Goal: Information Seeking & Learning: Learn about a topic

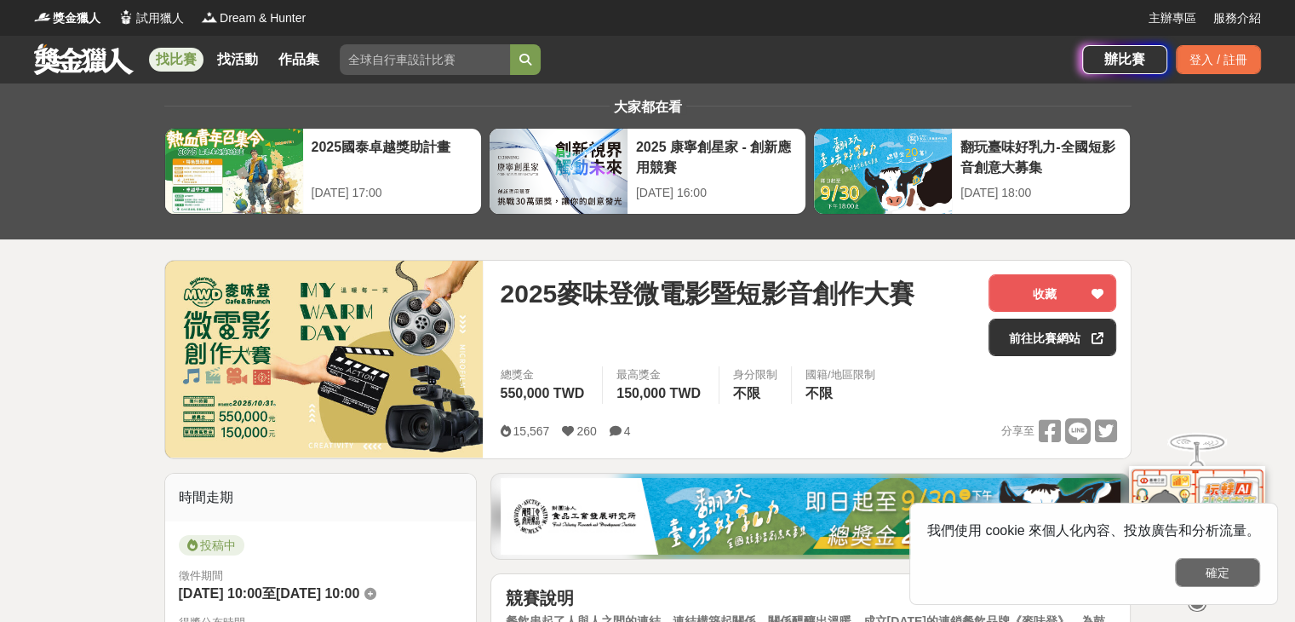
click at [1226, 577] on button "確定" at bounding box center [1217, 572] width 85 height 29
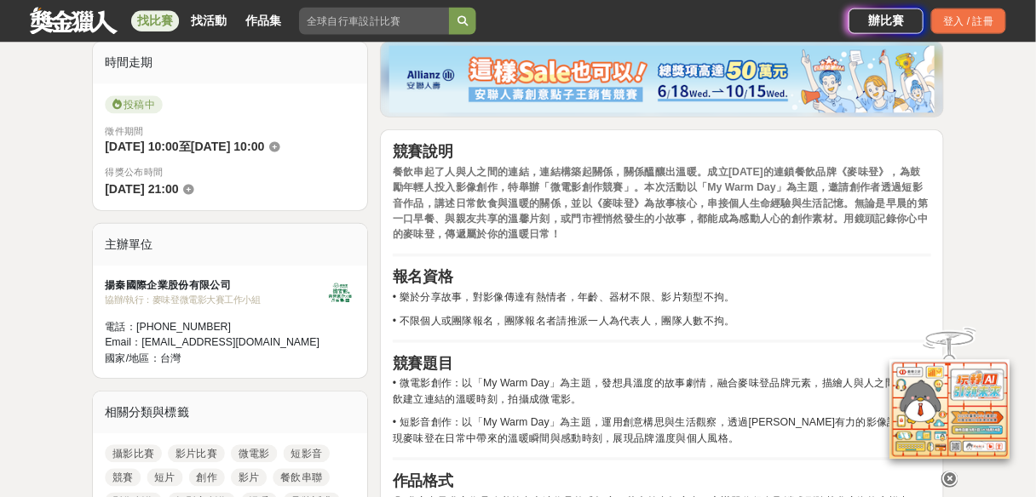
scroll to position [426, 0]
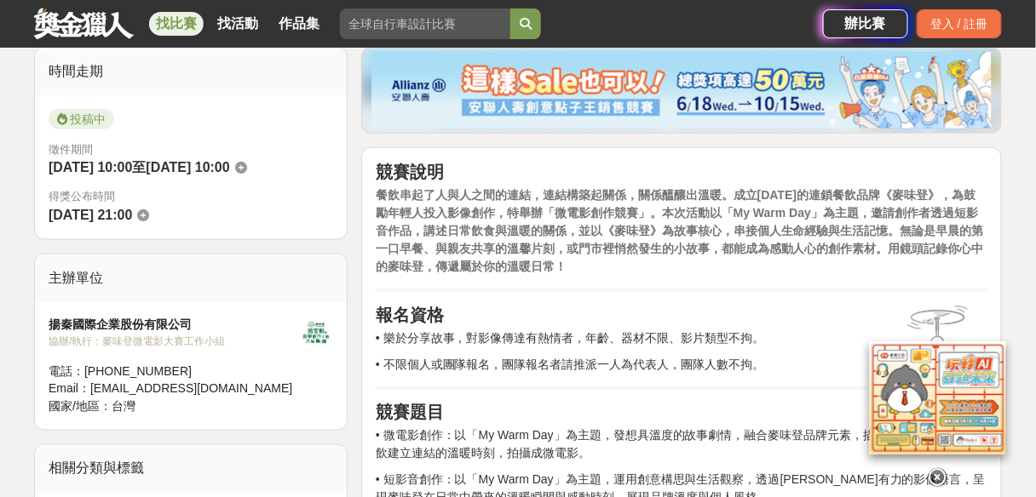
click at [939, 474] on icon at bounding box center [937, 477] width 19 height 19
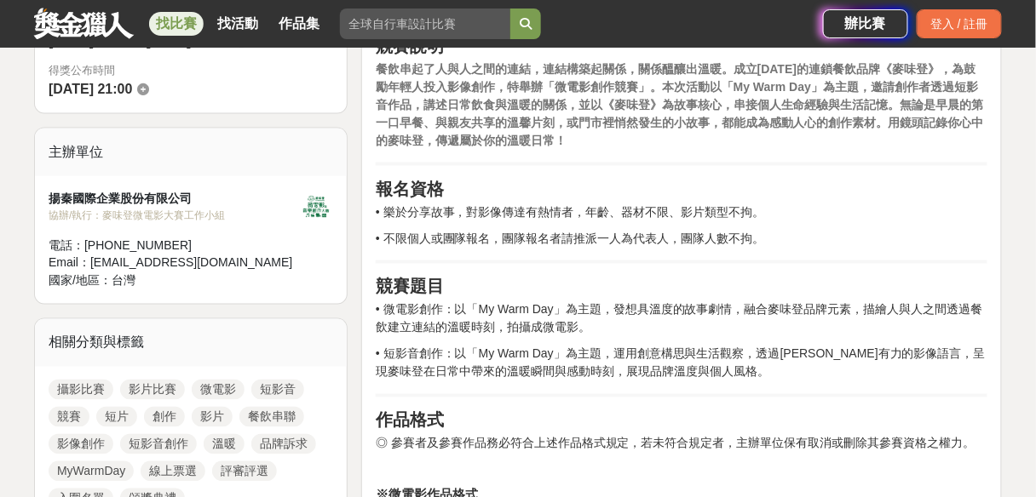
scroll to position [562, 0]
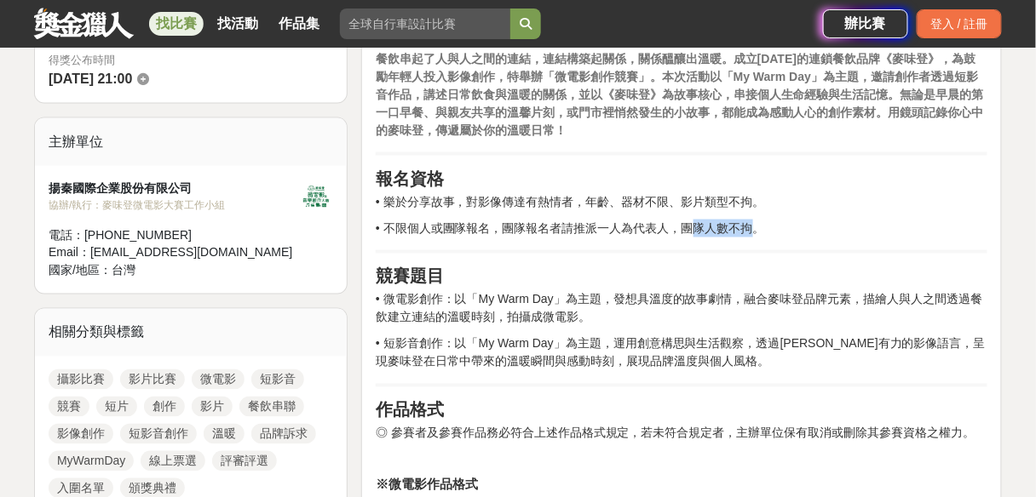
drag, startPoint x: 693, startPoint y: 227, endPoint x: 753, endPoint y: 231, distance: 59.7
click at [750, 231] on p "• 不限個人或團隊報名，團隊報名者請推派一人為代表人，團隊人數不拘。" at bounding box center [682, 229] width 612 height 18
click at [847, 250] on hr at bounding box center [682, 251] width 612 height 3
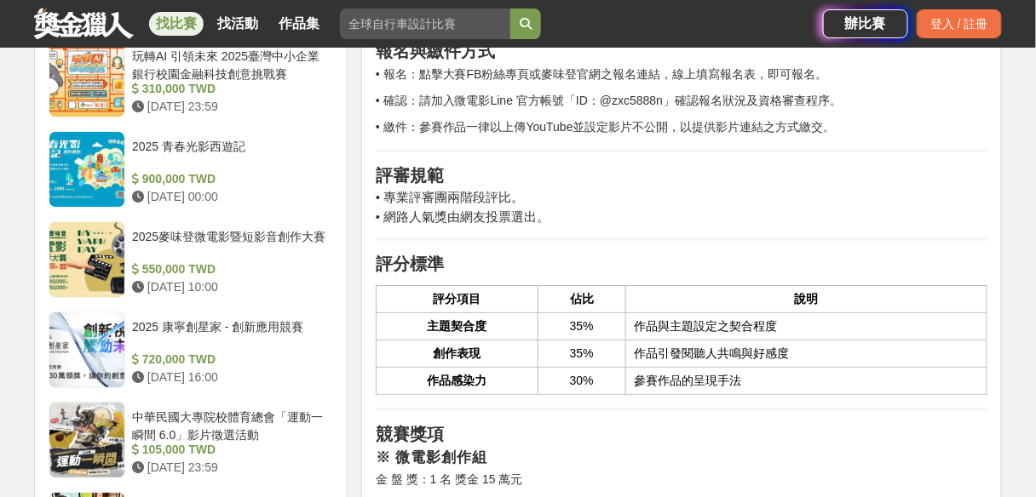
scroll to position [1448, 0]
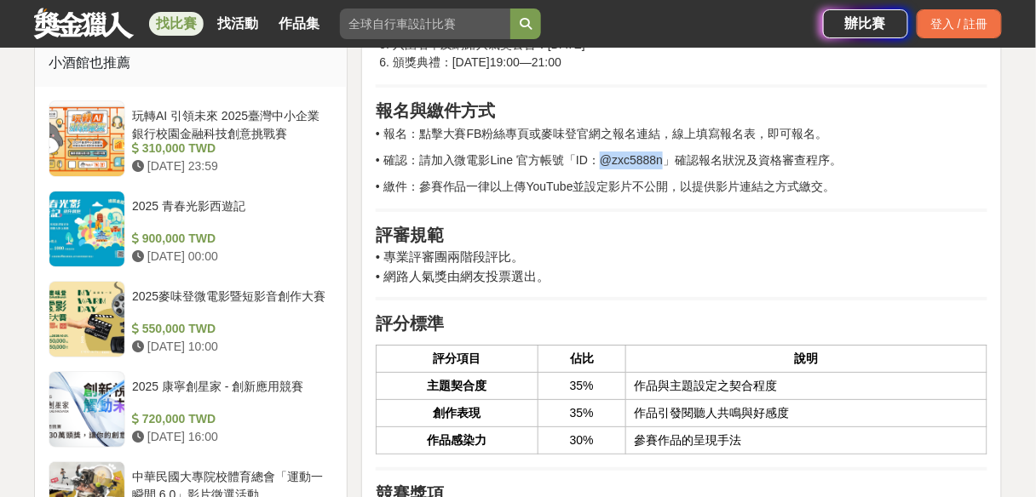
drag, startPoint x: 660, startPoint y: 158, endPoint x: 596, endPoint y: 158, distance: 63.9
click at [596, 158] on p "• 確認：請加入微電影Line 官方帳號「ID：@zxc5888n」確認報名狀況及資格審查程序。" at bounding box center [682, 161] width 612 height 18
copy p "@zxc5888n"
click at [939, 154] on p "• 確認：請加入微電影Line 官方帳號「ID：@zxc5888n」確認報名狀況及資格審查程序。" at bounding box center [682, 161] width 612 height 18
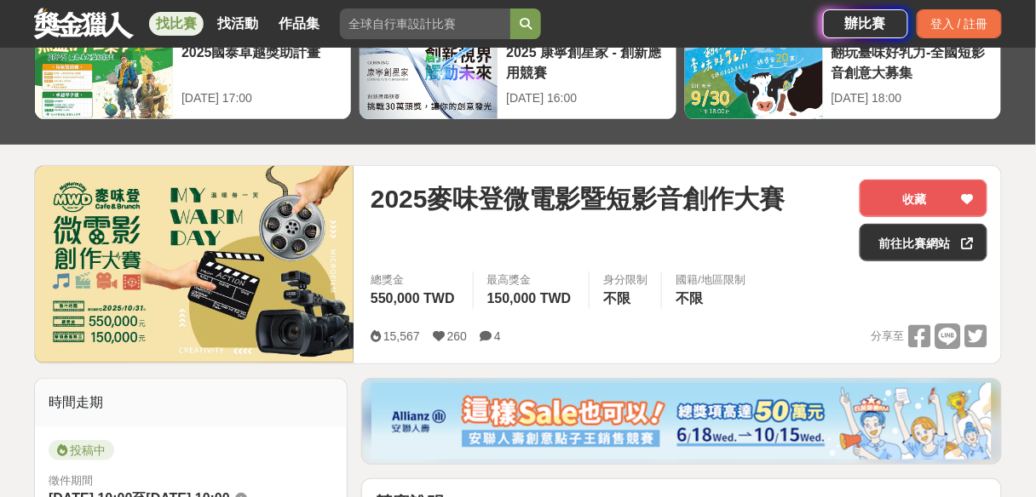
scroll to position [85, 0]
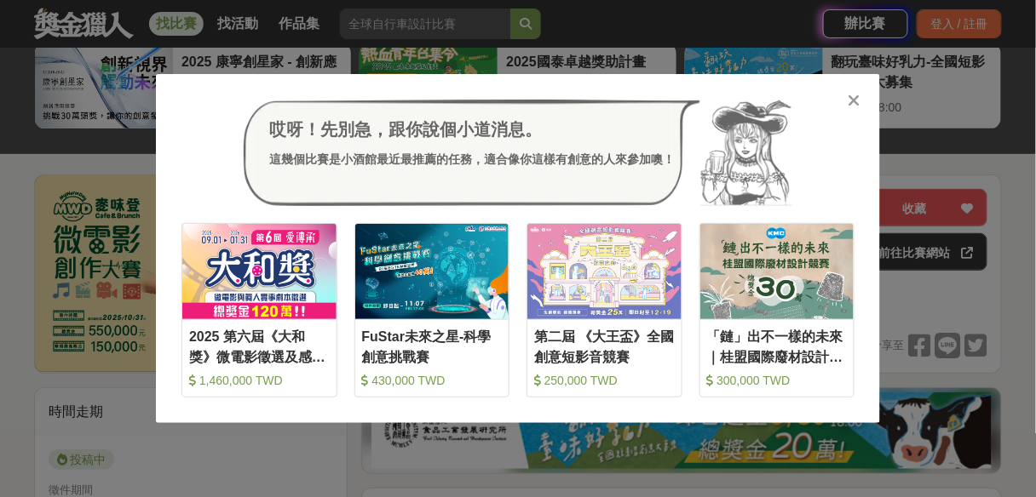
click at [849, 101] on icon at bounding box center [854, 100] width 13 height 17
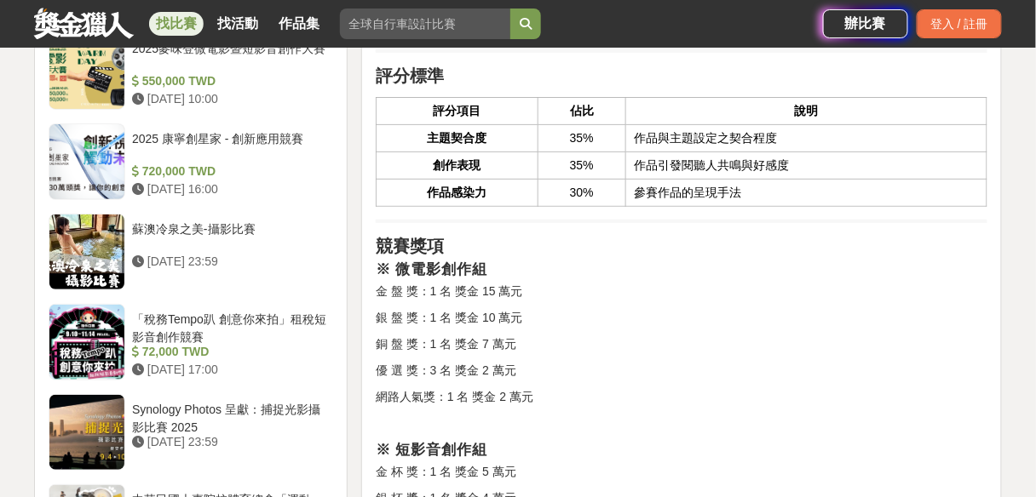
scroll to position [1720, 0]
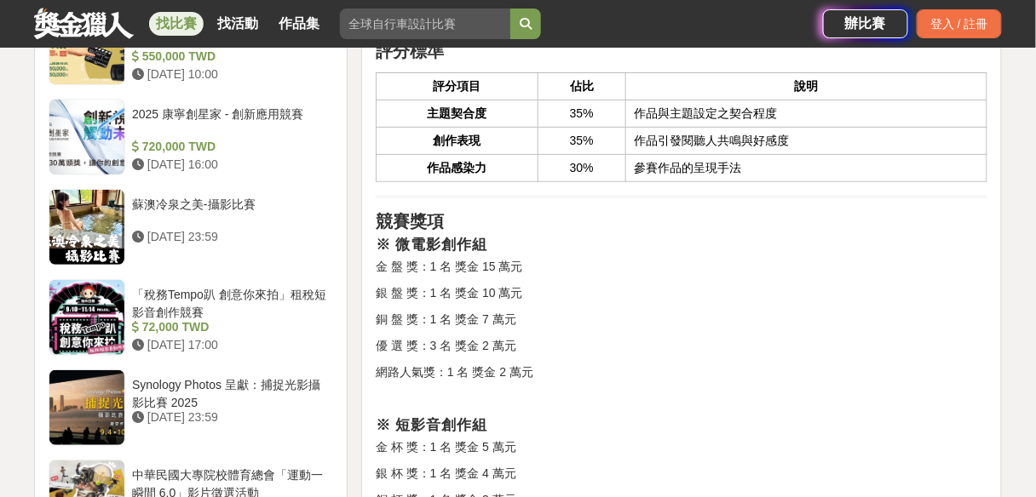
click at [770, 250] on div "競賽說明 餐飲串起了人與人之間的連結，連結構築起關係，關係醞釀出溫暖。成立[DATE]的連鎖餐飲品牌《麥味登》，為鼓勵年輕人投入影像創作，特舉辦「微電影創作競…" at bounding box center [682, 228] width 612 height 2723
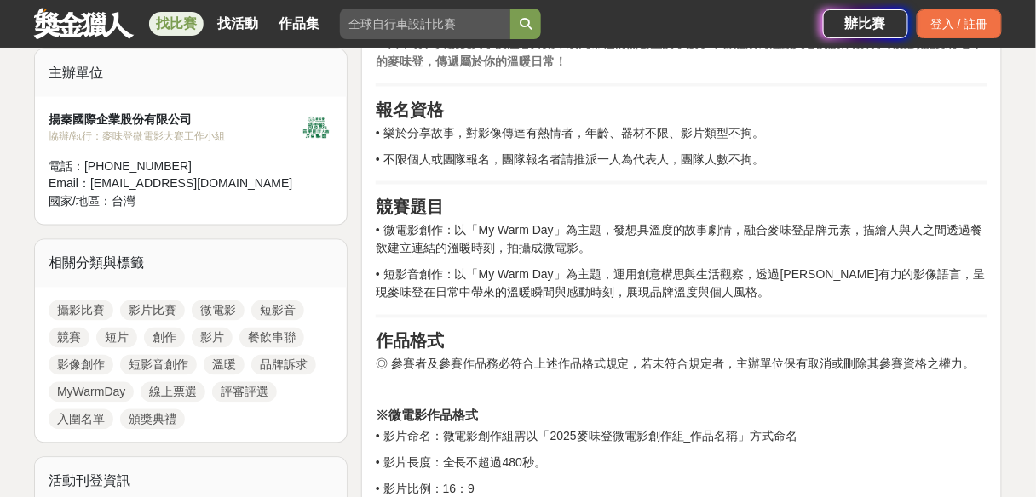
scroll to position [630, 0]
drag, startPoint x: 647, startPoint y: 228, endPoint x: 716, endPoint y: 233, distance: 69.2
click at [716, 233] on p "• 微電影創作：以「My Warm Day」為主題，發想具溫度的故事劇情，融合麥味登品牌元素，描繪人與人之間透過餐飲建立連結的溫暖時刻，拍攝成微電影。" at bounding box center [682, 241] width 612 height 36
click at [776, 286] on p "• 短影音創作：以「My Warm Day」為主題，運用創意構思與生活觀察，透過[PERSON_NAME]有力的影像語言，呈現麥味登在日常中帶來的溫暖瞬間與感…" at bounding box center [682, 285] width 612 height 36
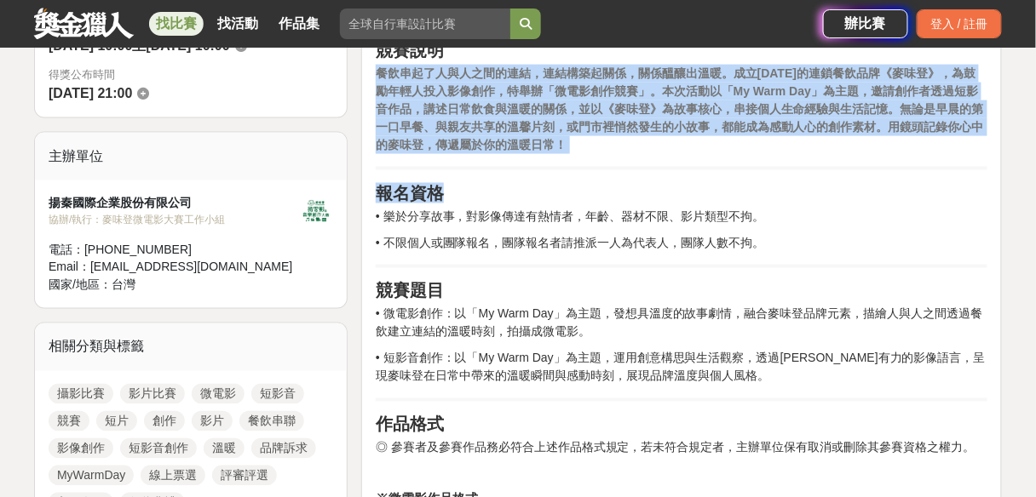
scroll to position [562, 0]
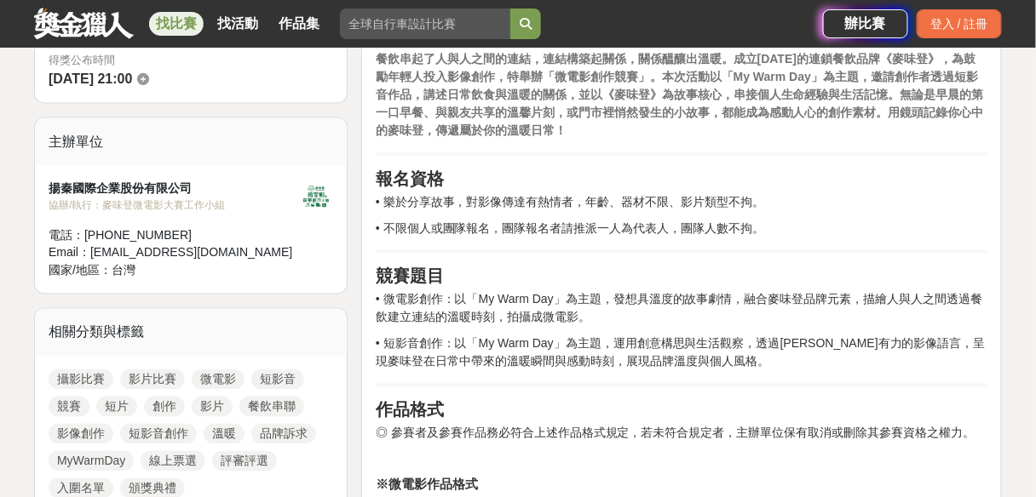
click at [603, 283] on h2 "競賽題目" at bounding box center [682, 277] width 612 height 20
click at [523, 299] on p "• 微電影創作：以「My Warm Day」為主題，發想具溫度的故事劇情，融合麥味登品牌元素，描繪人與人之間透過餐飲建立連結的溫暖時刻，拍攝成微電影。" at bounding box center [682, 309] width 612 height 36
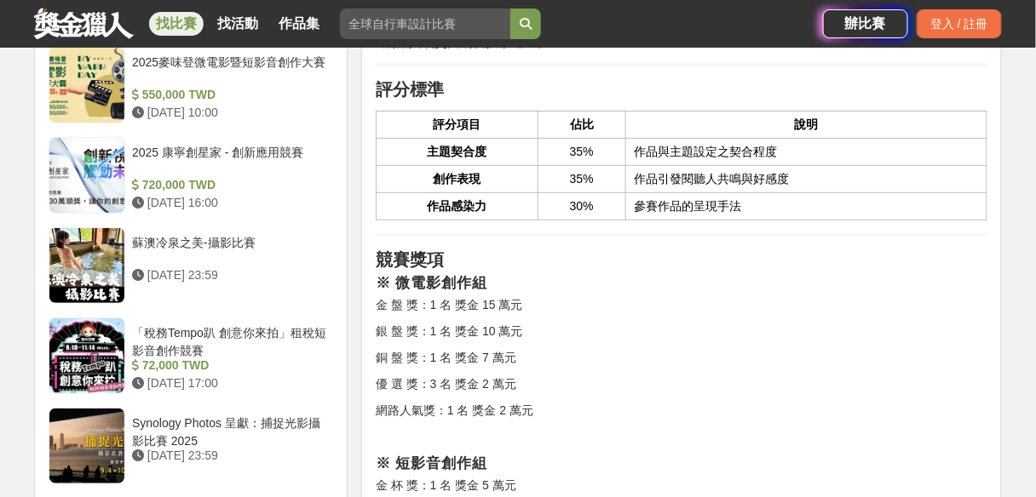
scroll to position [1789, 0]
